Goal: Find specific page/section: Find specific page/section

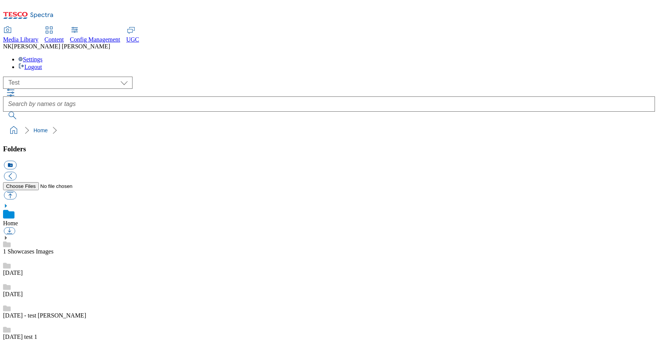
select select "flare-test"
click at [139, 36] on span "UGC" at bounding box center [133, 39] width 13 height 6
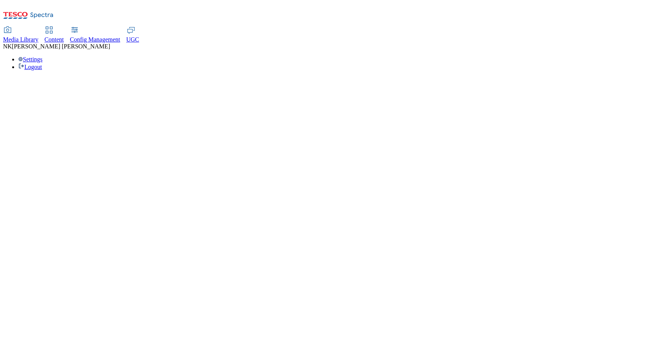
click at [84, 45] on html "Icons icon_account icon_add icon_backward_link icon_basket icon_benefits icon_c…" at bounding box center [329, 38] width 658 height 77
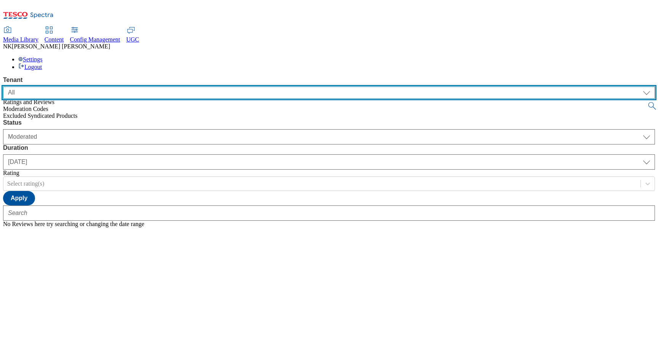
click at [51, 86] on select "ALL All CE CONFIG-CZ CONFIG-HU CONFIG-IE CONFIG-ROI CONFIG-SK CONFIG-TEST CONFI…" at bounding box center [329, 92] width 652 height 12
click at [3, 86] on select "ALL All CE CONFIG-CZ CONFIG-HU CONFIG-IE CONFIG-ROI CONFIG-SK CONFIG-TEST CONFI…" at bounding box center [329, 92] width 652 height 12
click at [65, 86] on select "ALL All CE CONFIG-CZ CONFIG-HU CONFIG-IE CONFIG-ROI CONFIG-SK CONFIG-TEST CONFI…" at bounding box center [329, 92] width 652 height 12
select select "ghs-roi"
click at [3, 86] on select "ALL All CE CONFIG-CZ CONFIG-HU CONFIG-IE CONFIG-ROI CONFIG-SK CONFIG-TEST CONFI…" at bounding box center [329, 92] width 652 height 12
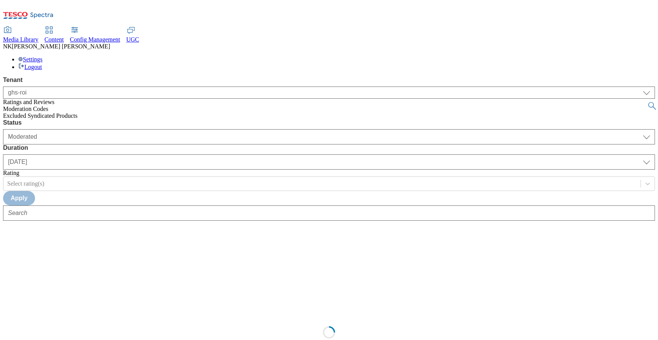
click at [225, 221] on div "Loading" at bounding box center [329, 335] width 652 height 228
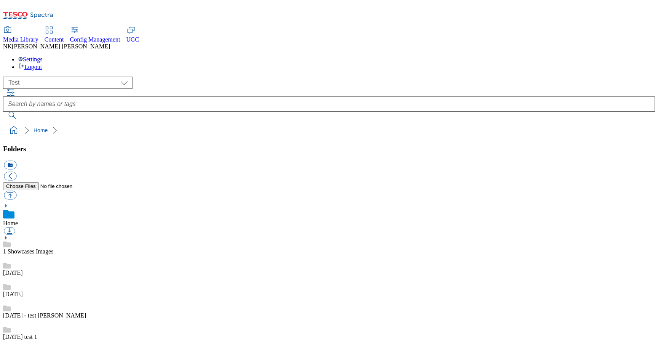
select select "flare-test"
